Goal: Book appointment/travel/reservation

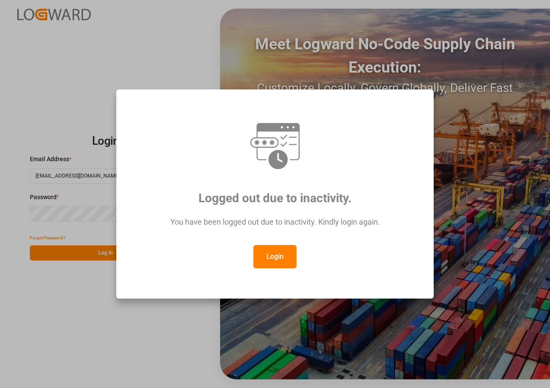
click at [275, 252] on button "Login" at bounding box center [274, 256] width 43 height 23
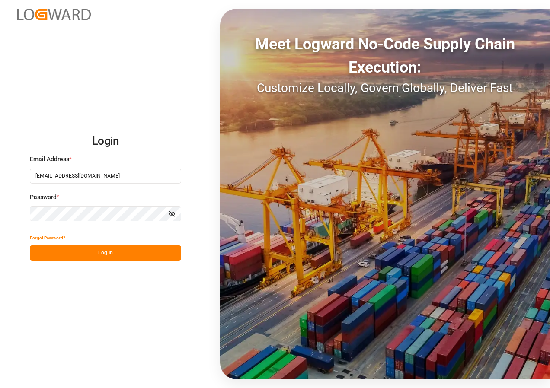
click at [121, 253] on button "Log In" at bounding box center [105, 252] width 151 height 15
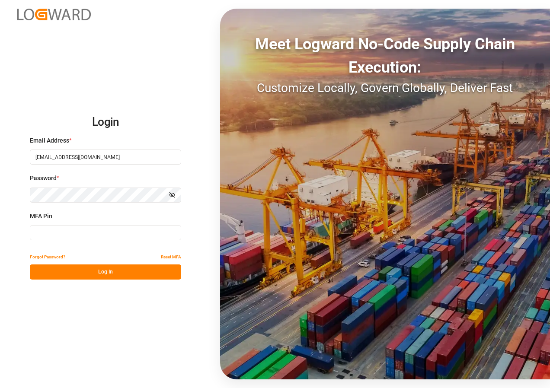
click at [87, 235] on input at bounding box center [105, 232] width 151 height 15
type input "738292"
click at [99, 272] on button "Log In" at bounding box center [105, 271] width 151 height 15
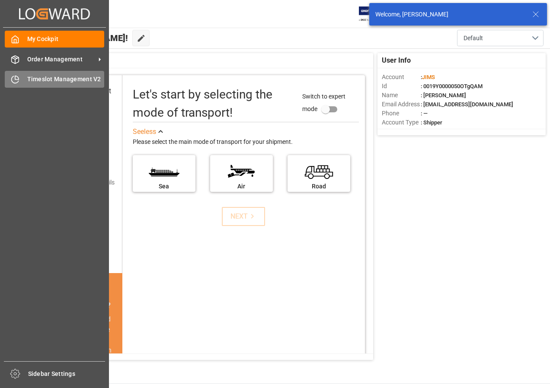
click at [45, 82] on span "Timeslot Management V2" at bounding box center [65, 79] width 77 height 9
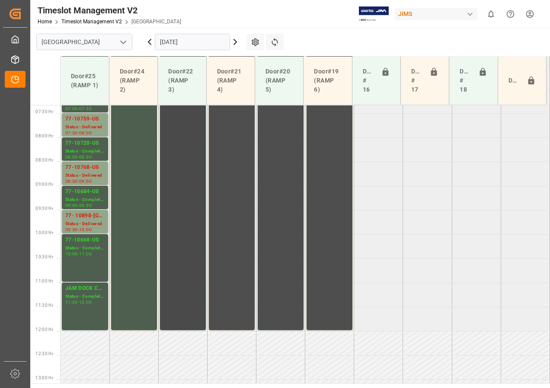
scroll to position [268, 0]
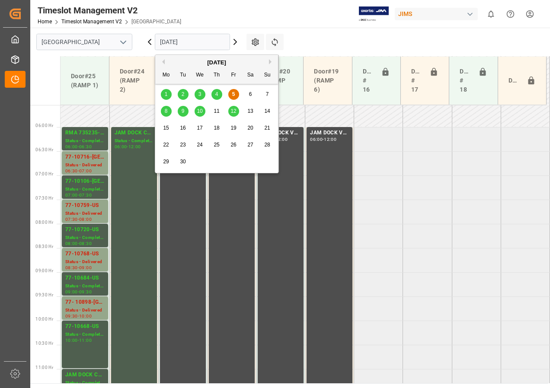
click at [219, 41] on input "[DATE]" at bounding box center [192, 42] width 75 height 16
click at [169, 112] on div "8" at bounding box center [166, 111] width 11 height 10
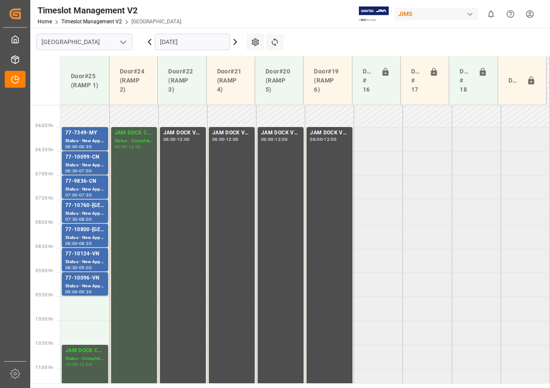
click at [220, 41] on input "[DATE]" at bounding box center [192, 42] width 75 height 16
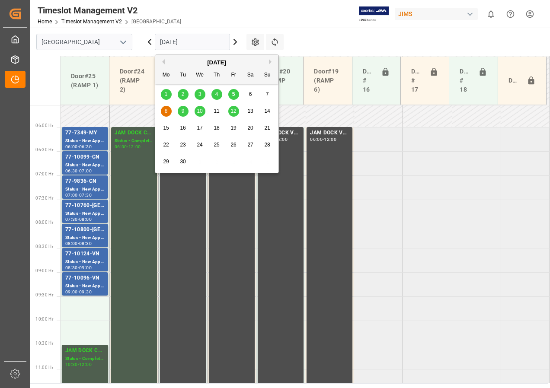
click at [182, 111] on span "9" at bounding box center [183, 111] width 3 height 6
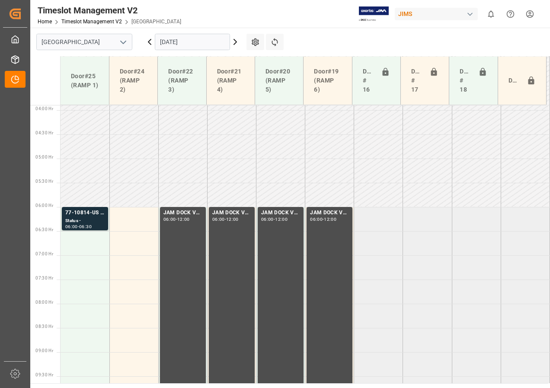
scroll to position [178, 0]
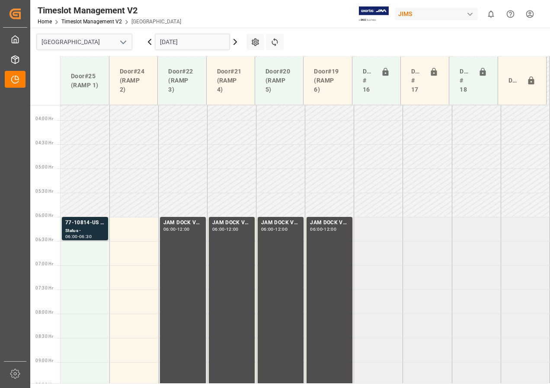
click at [189, 41] on input "[DATE]" at bounding box center [192, 42] width 75 height 16
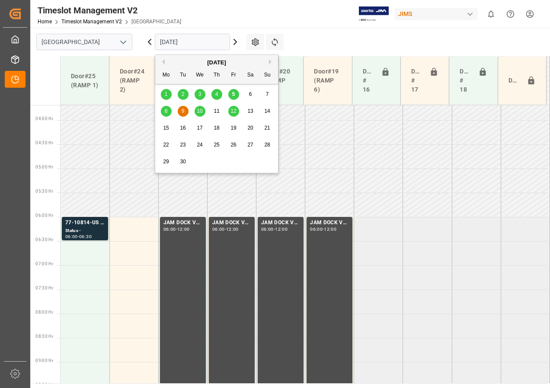
click at [200, 110] on span "10" at bounding box center [200, 111] width 6 height 6
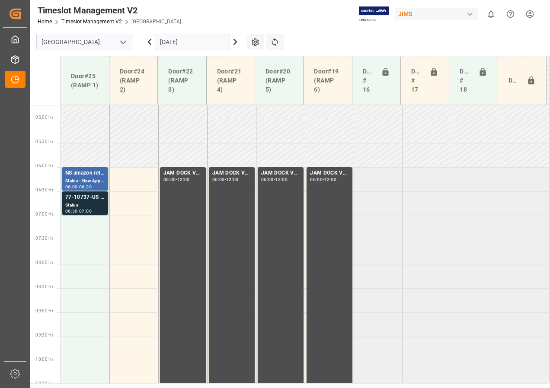
scroll to position [224, 0]
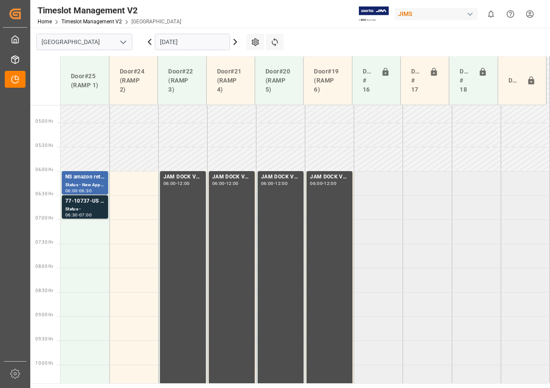
click at [183, 42] on input "[DATE]" at bounding box center [192, 42] width 75 height 16
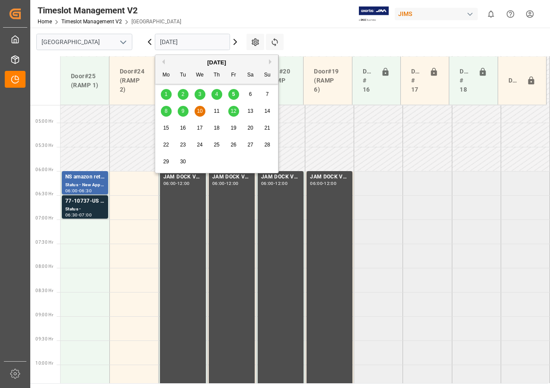
click at [234, 108] on span "12" at bounding box center [233, 111] width 6 height 6
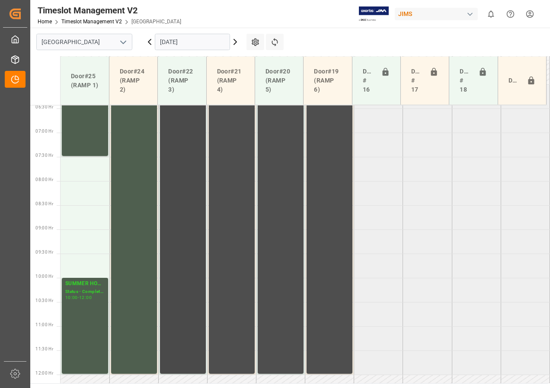
scroll to position [287, 0]
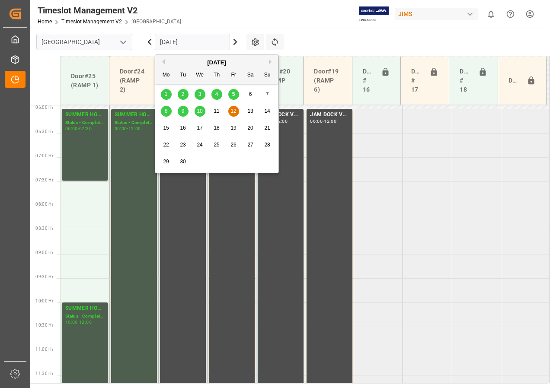
click at [186, 43] on input "[DATE]" at bounding box center [192, 42] width 75 height 16
click at [166, 112] on span "8" at bounding box center [166, 111] width 3 height 6
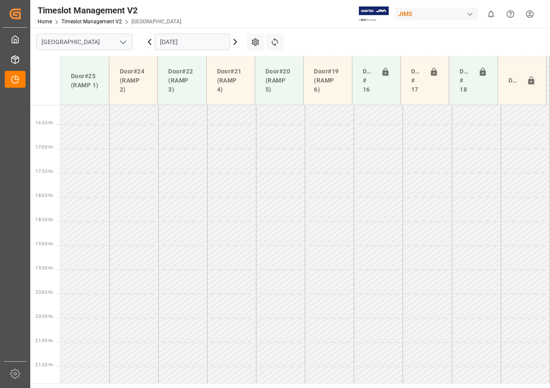
scroll to position [787, 0]
